Goal: Task Accomplishment & Management: Manage account settings

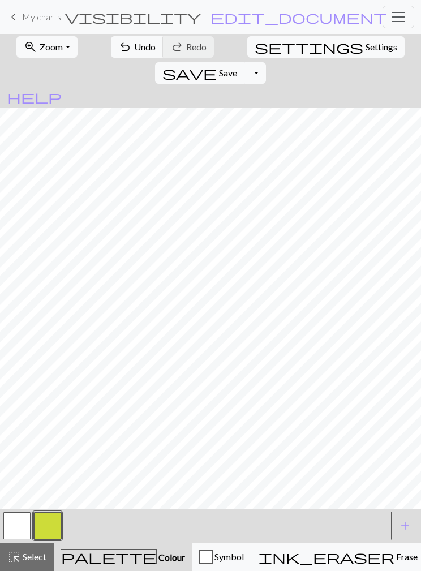
click at [245, 62] on button "save Save Save" at bounding box center [200, 72] width 90 height 21
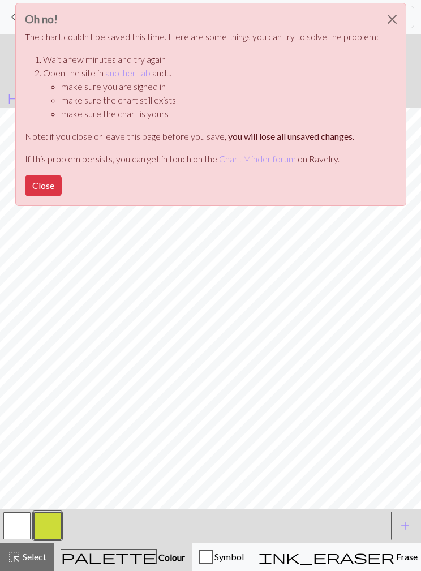
click at [121, 74] on link "another tab" at bounding box center [127, 72] width 45 height 11
click at [379, 21] on button "Close" at bounding box center [392, 19] width 27 height 32
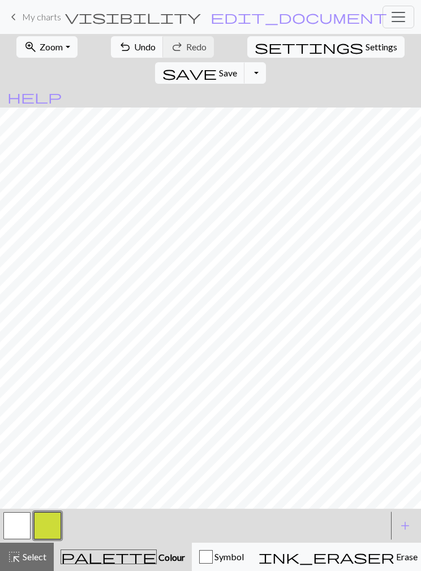
click at [217, 65] on span "save" at bounding box center [189, 73] width 54 height 16
click at [5, 7] on div "Chart saved" at bounding box center [210, 22] width 421 height 45
click at [21, 18] on link "keyboard_arrow_left My charts" at bounding box center [34, 16] width 54 height 19
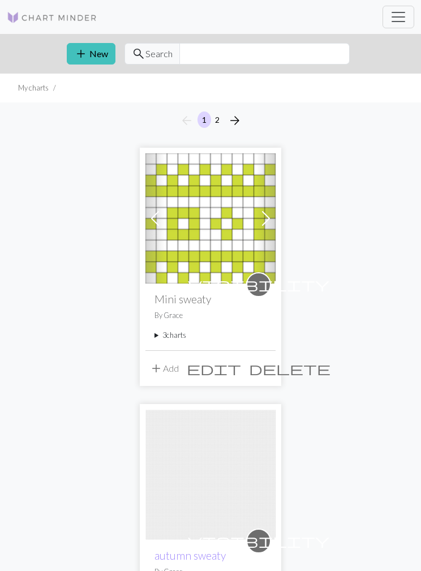
click at [157, 340] on summary "3 charts" at bounding box center [210, 335] width 112 height 11
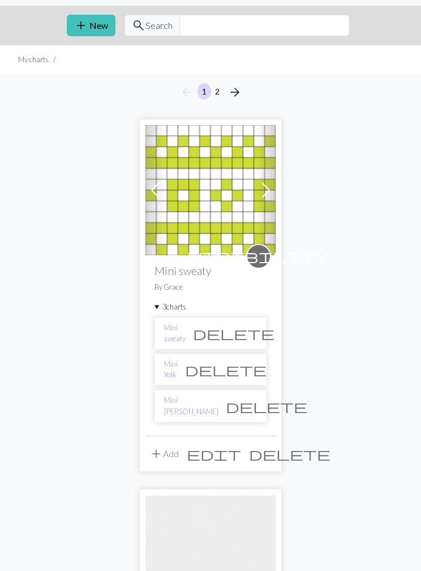
click at [171, 369] on link "Mini Yolk" at bounding box center [171, 369] width 14 height 21
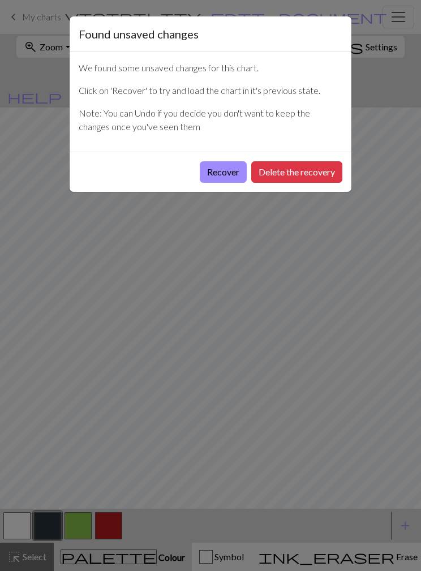
click at [216, 173] on button "Recover" at bounding box center [223, 171] width 47 height 21
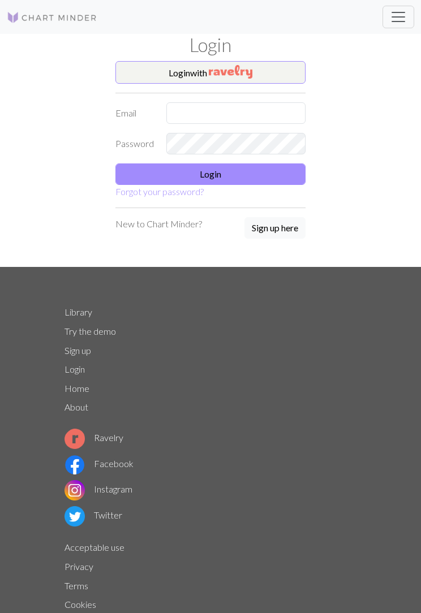
click at [192, 113] on input "text" at bounding box center [235, 112] width 139 height 21
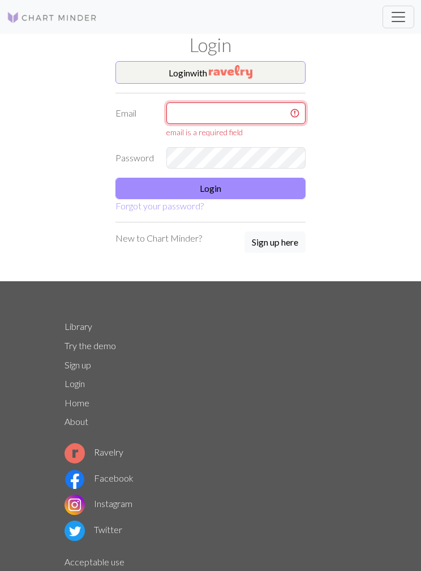
type input "[EMAIL_ADDRESS][DOMAIN_NAME]"
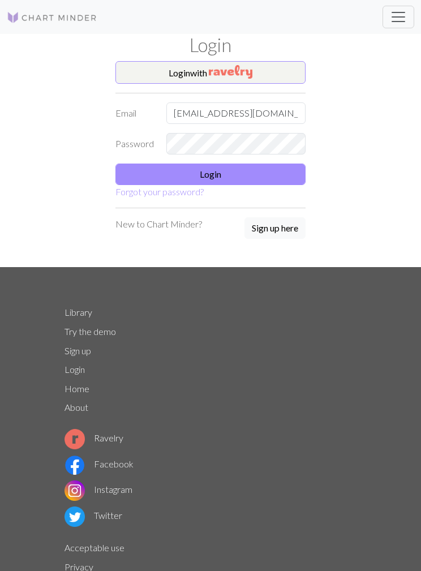
click at [140, 171] on button "Login" at bounding box center [210, 174] width 190 height 21
